Goal: Find specific page/section: Find specific page/section

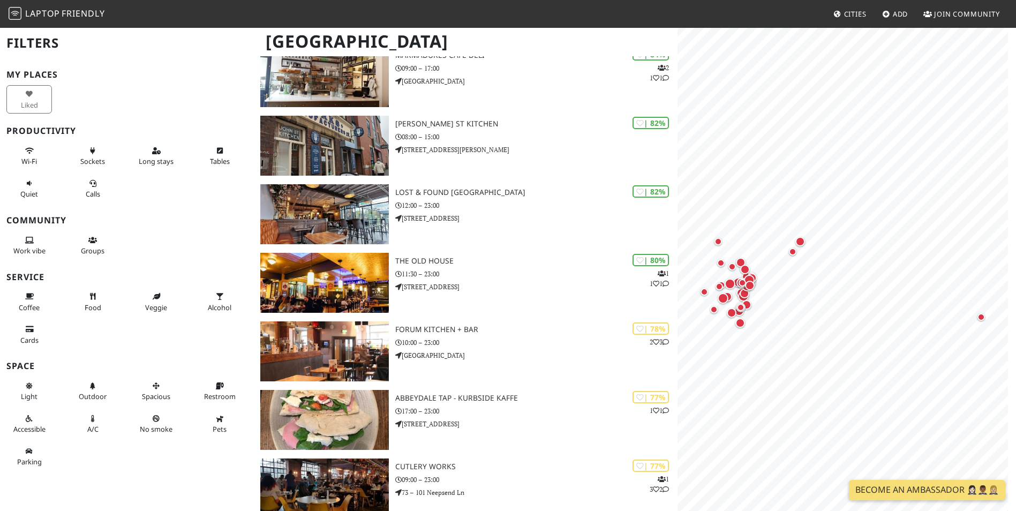
scroll to position [375, 0]
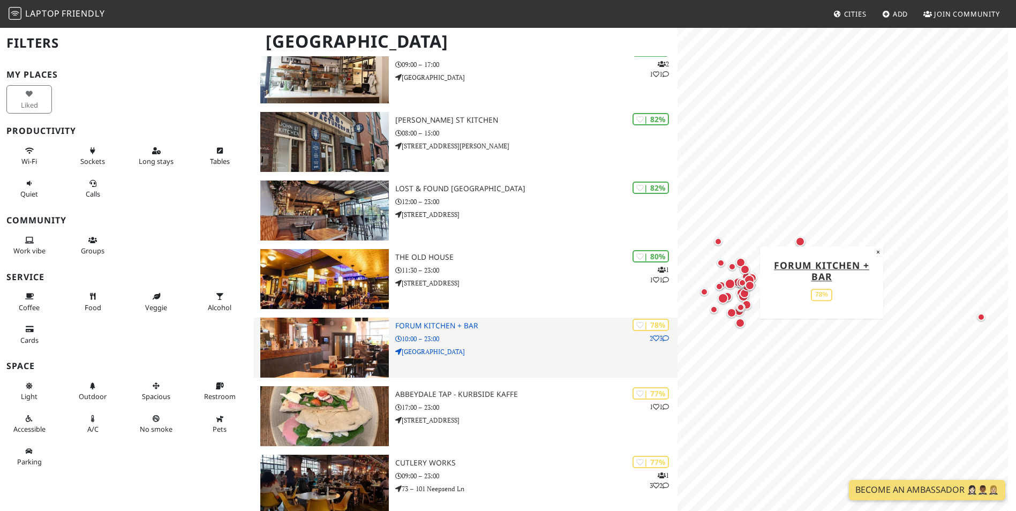
click at [663, 337] on icon at bounding box center [666, 338] width 6 height 6
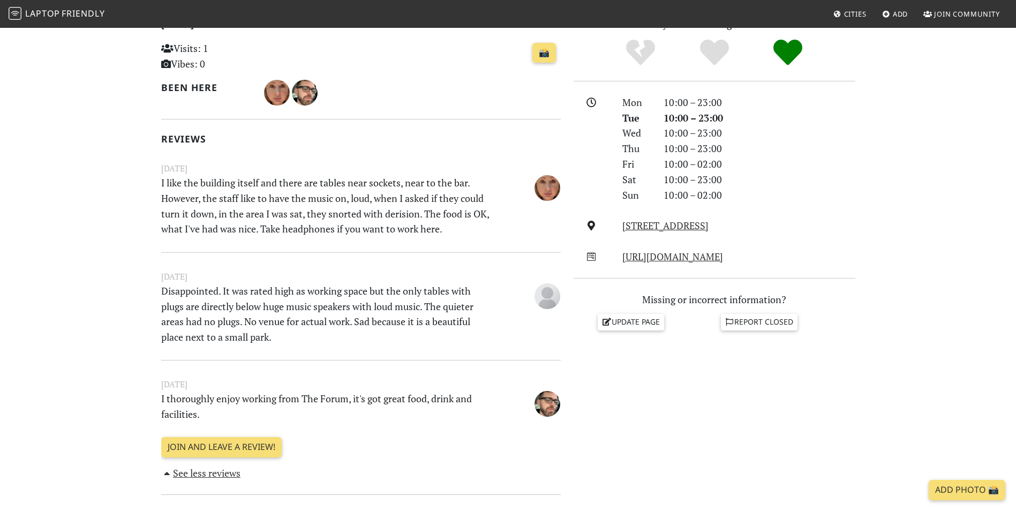
scroll to position [268, 0]
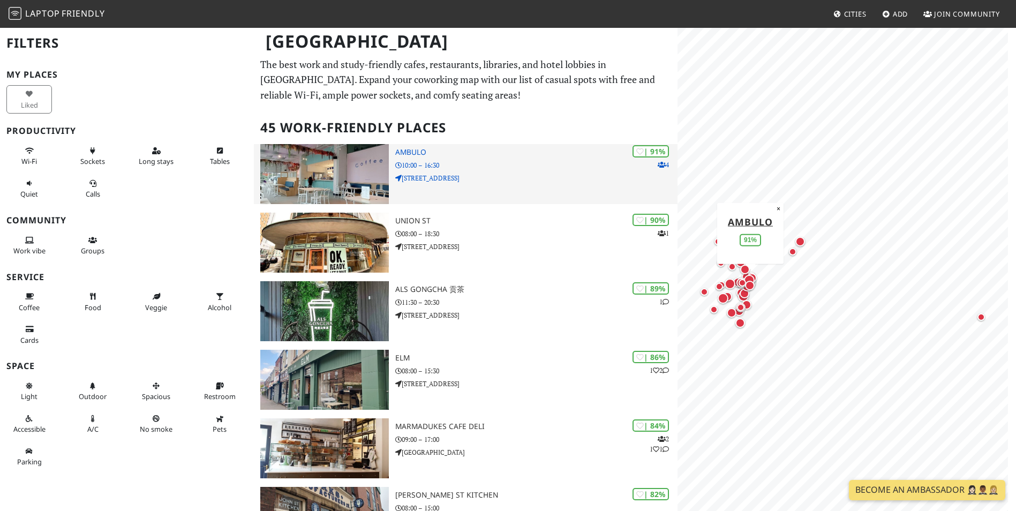
scroll to position [107, 0]
